Goal: Information Seeking & Learning: Learn about a topic

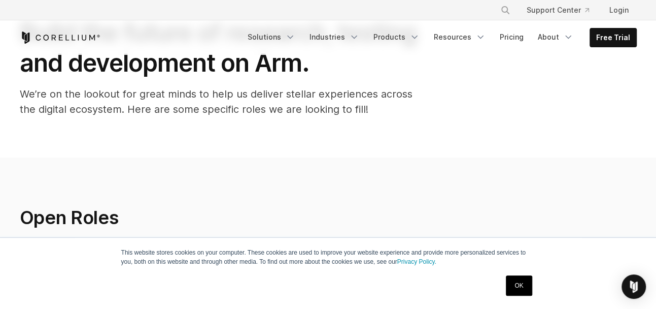
scroll to position [152, 0]
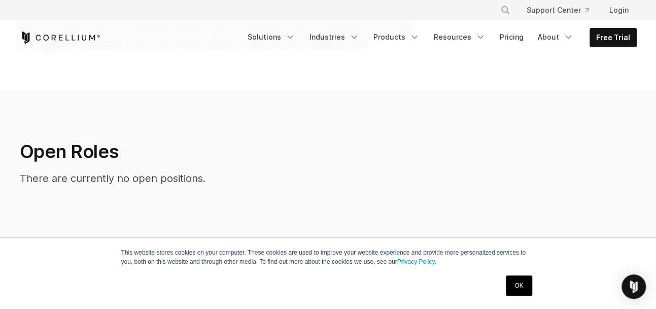
click at [515, 279] on link "OK" at bounding box center [519, 285] width 26 height 20
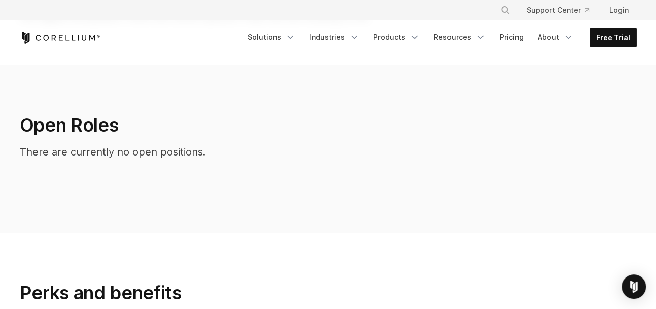
scroll to position [0, 0]
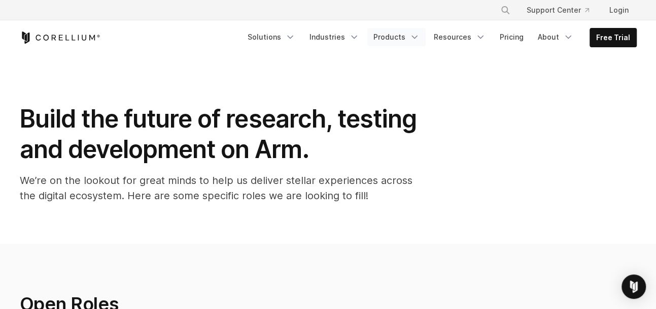
click at [382, 34] on link "Products" at bounding box center [397, 37] width 58 height 18
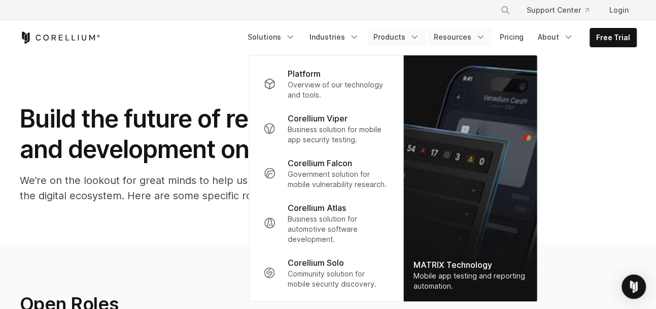
click at [473, 40] on link "Resources" at bounding box center [460, 37] width 64 height 18
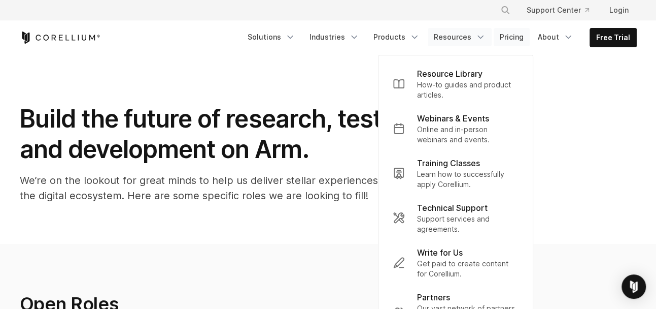
click at [507, 36] on link "Pricing" at bounding box center [512, 37] width 36 height 18
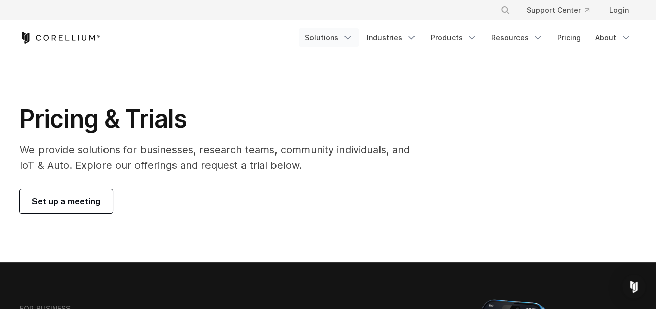
click at [343, 34] on link "Solutions" at bounding box center [329, 37] width 60 height 18
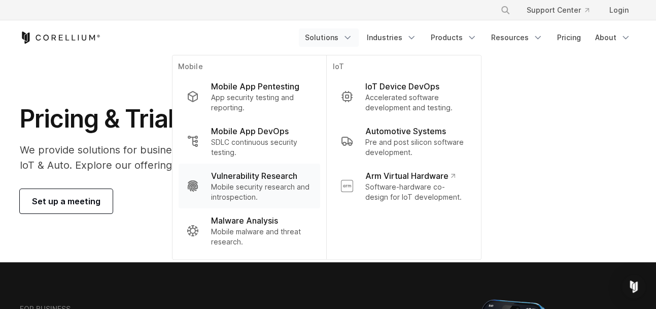
click at [297, 179] on p "Vulnerability Research" at bounding box center [254, 176] width 86 height 12
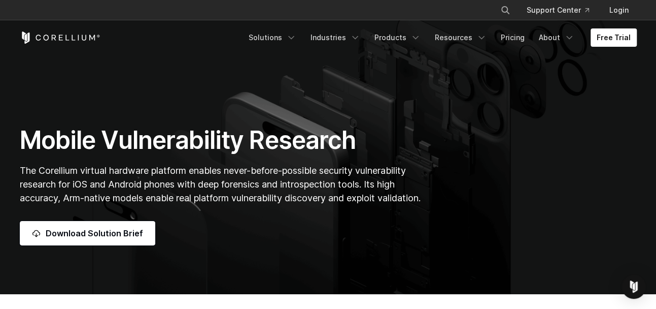
click at [219, 81] on section "Mobile Vulnerability Research The Corellium virtual hardware platform enables n…" at bounding box center [328, 147] width 656 height 293
click at [458, 42] on link "Resources" at bounding box center [461, 37] width 64 height 18
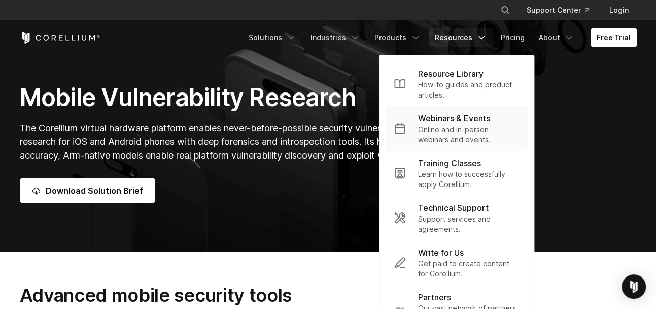
scroll to position [51, 0]
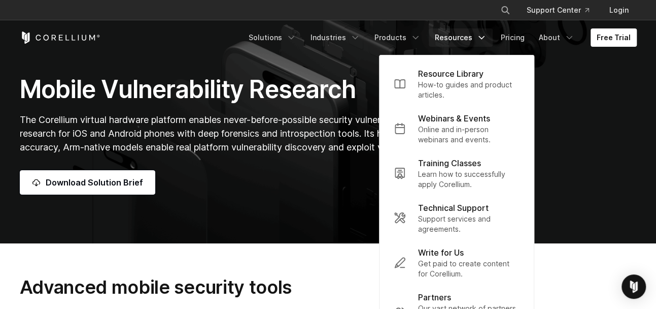
click at [313, 188] on div "Download Solution Brief" at bounding box center [222, 182] width 405 height 24
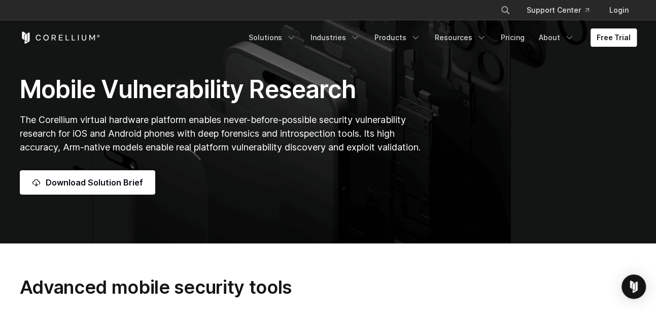
click at [609, 31] on link "Free Trial" at bounding box center [614, 37] width 46 height 18
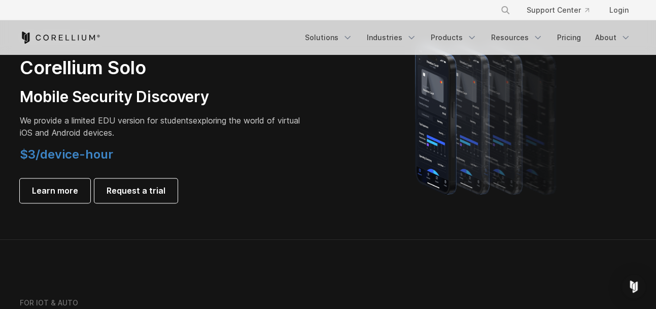
scroll to position [762, 0]
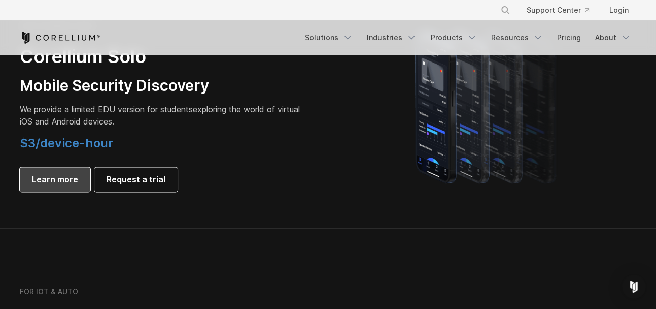
click at [56, 176] on span "Learn more" at bounding box center [55, 179] width 46 height 12
